Goal: Information Seeking & Learning: Learn about a topic

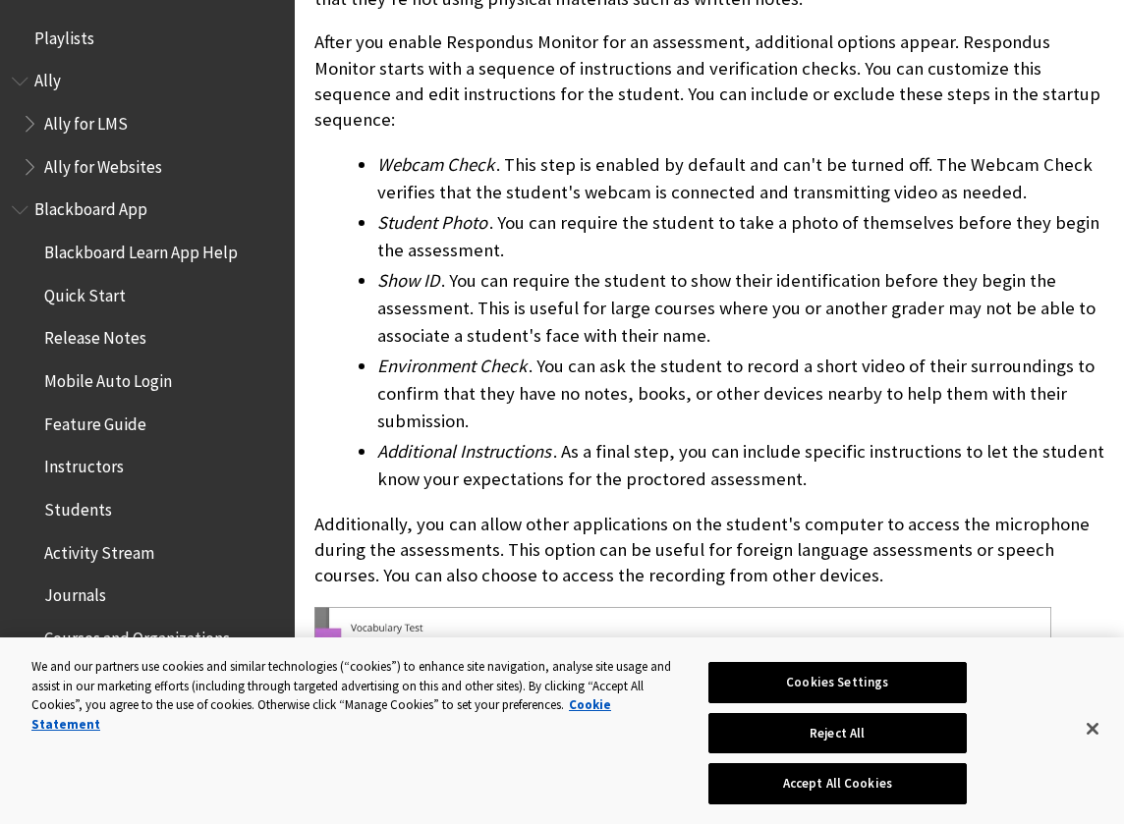
scroll to position [3236, 0]
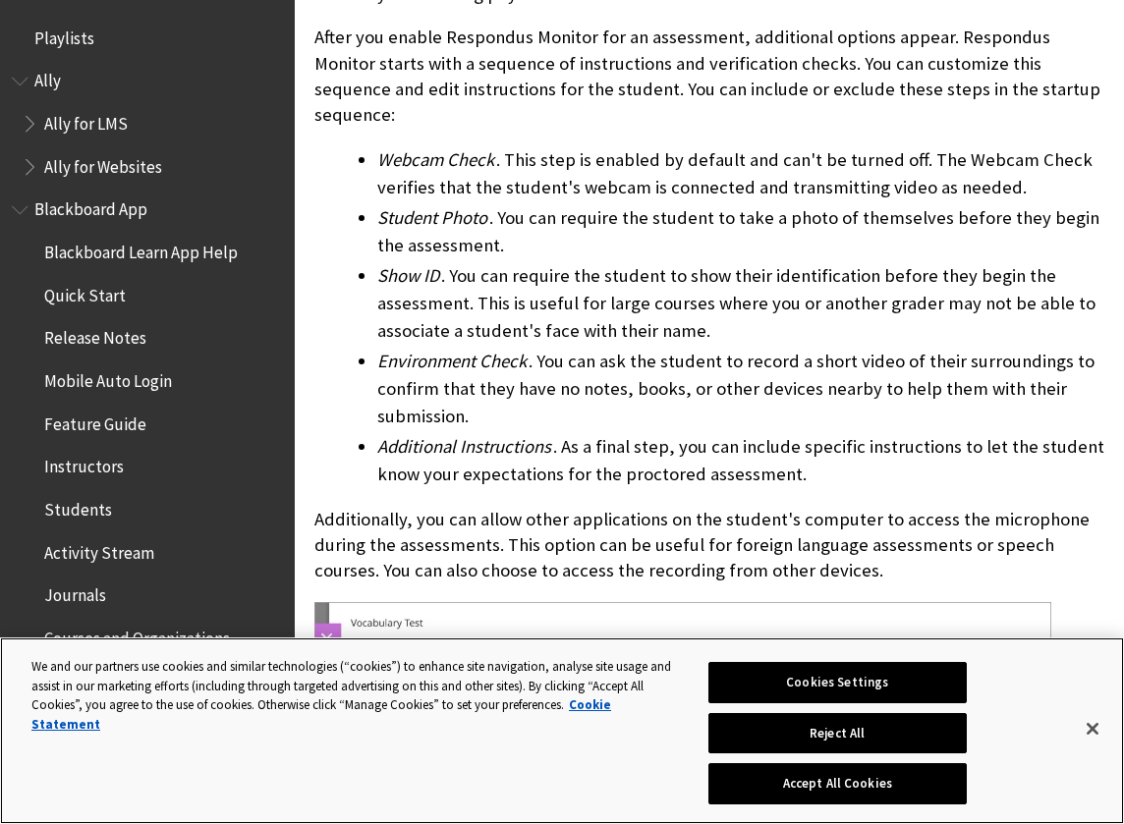
click at [880, 809] on div "Cookies Settings Reject All Accept All Cookies" at bounding box center [837, 740] width 258 height 167
click at [899, 795] on button "Accept All Cookies" at bounding box center [837, 783] width 258 height 41
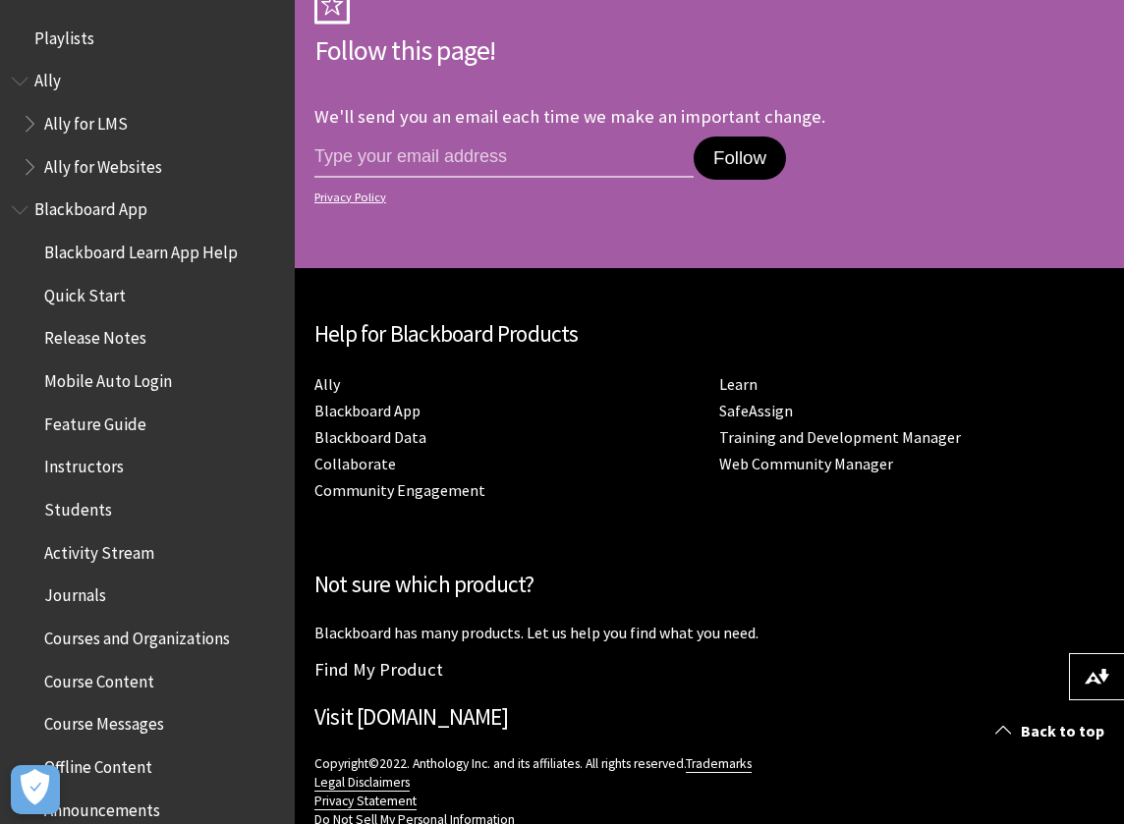
scroll to position [5473, 0]
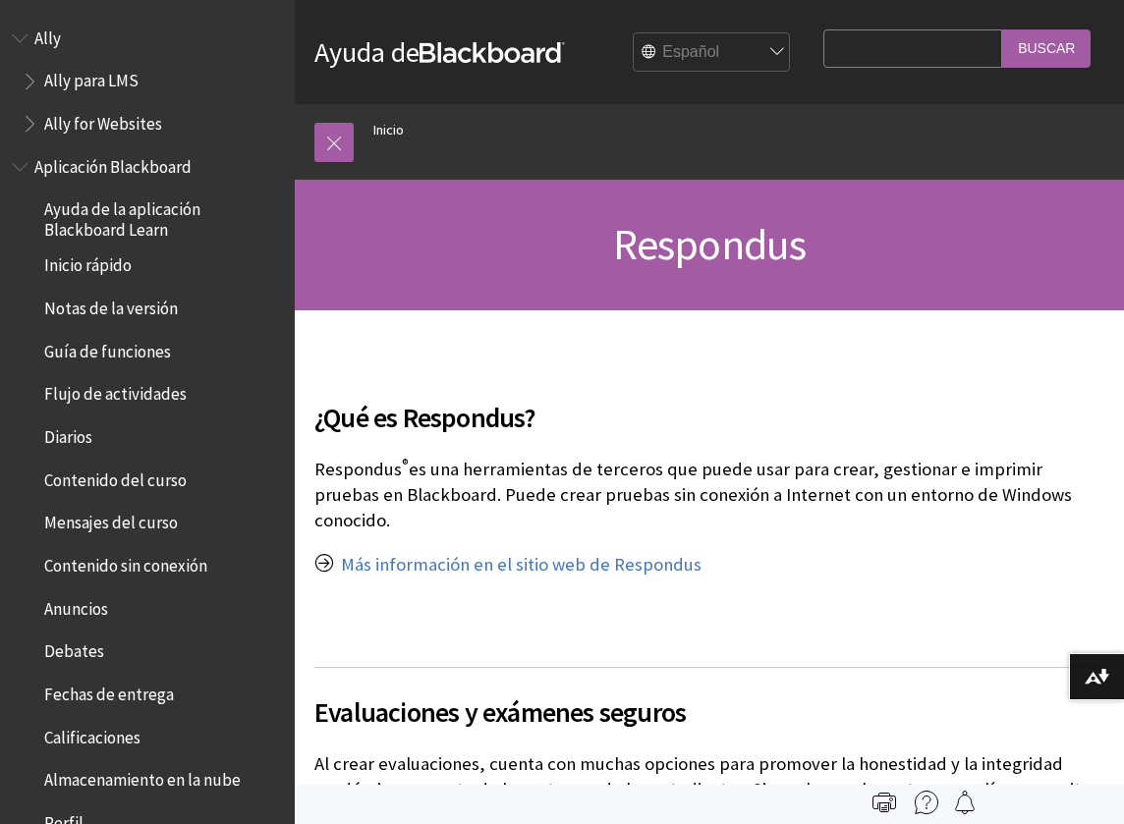
click at [358, 141] on ol "Inicio" at bounding box center [729, 133] width 750 height 58
click at [327, 144] on link at bounding box center [333, 142] width 39 height 39
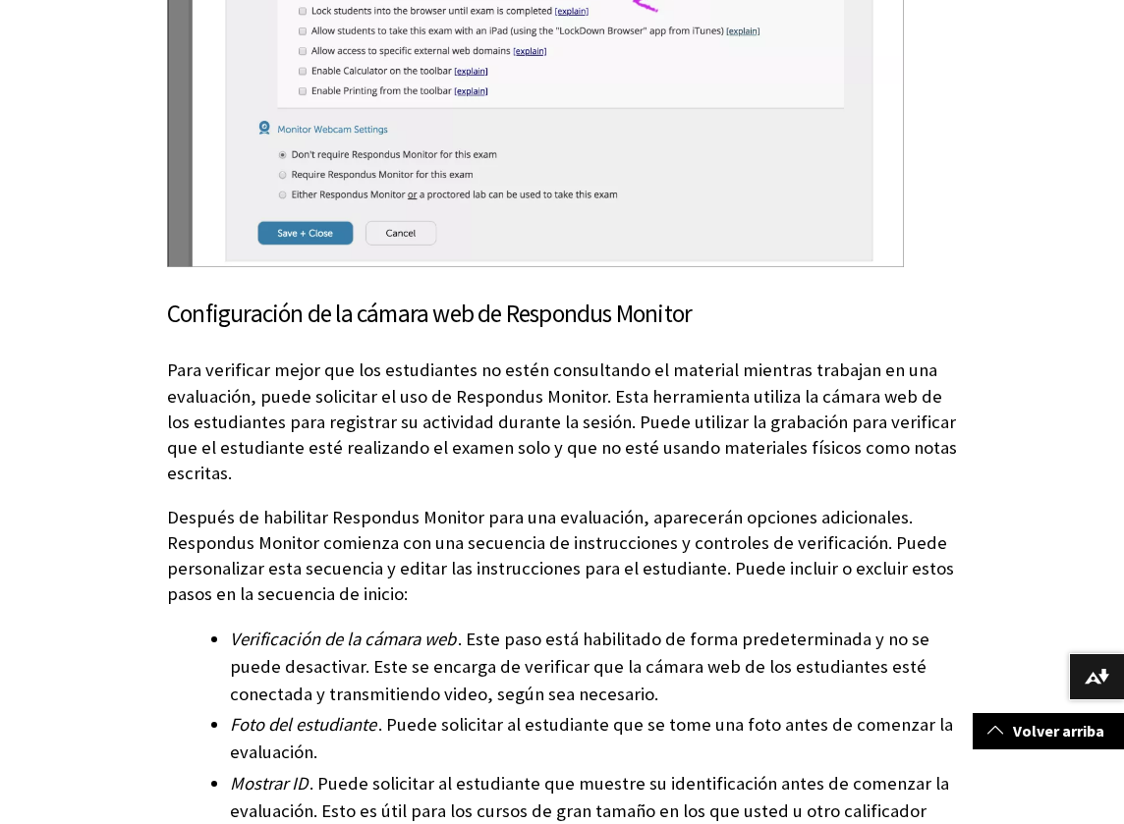
scroll to position [2943, 0]
